Goal: Task Accomplishment & Management: Manage account settings

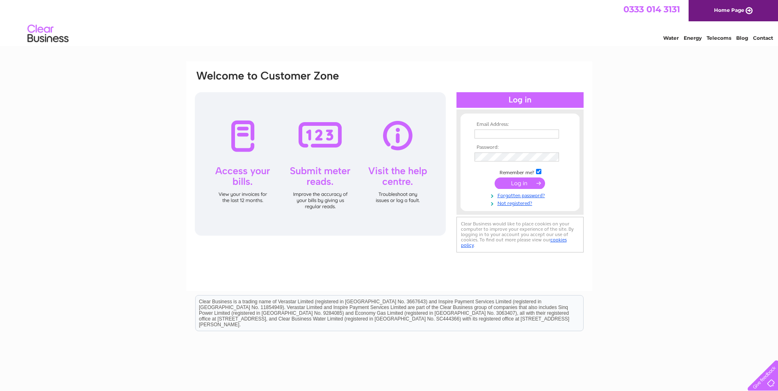
type input "info@bardvets.co.uk"
click at [530, 177] on td at bounding box center [519, 184] width 95 height 16
click at [521, 183] on input "submit" at bounding box center [520, 183] width 50 height 11
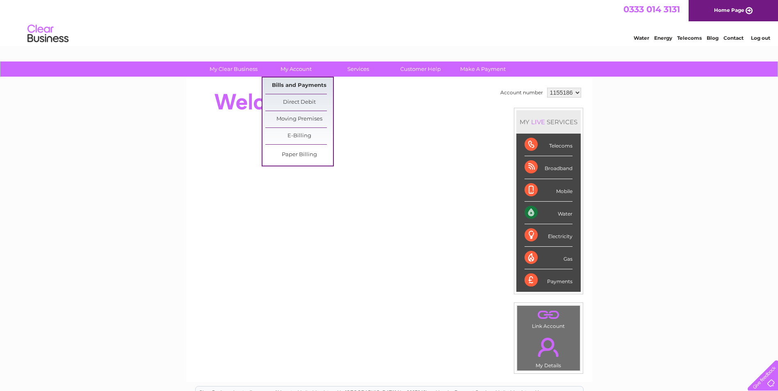
click at [300, 82] on link "Bills and Payments" at bounding box center [299, 86] width 68 height 16
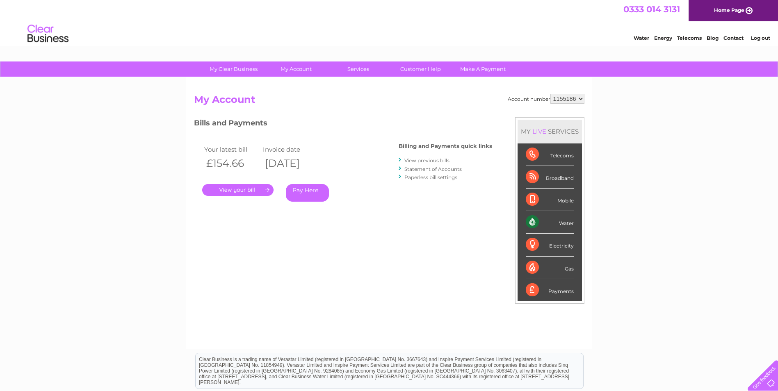
click at [230, 190] on link "." at bounding box center [237, 190] width 71 height 12
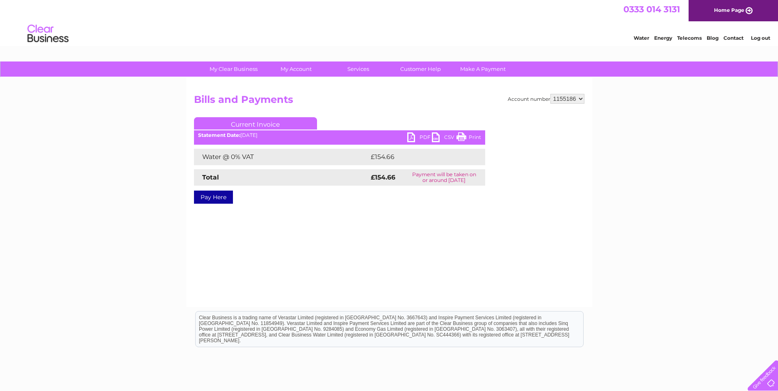
click at [419, 136] on link "PDF" at bounding box center [419, 138] width 25 height 12
click at [763, 37] on link "Log out" at bounding box center [760, 38] width 19 height 6
